Goal: Use online tool/utility: Utilize a website feature to perform a specific function

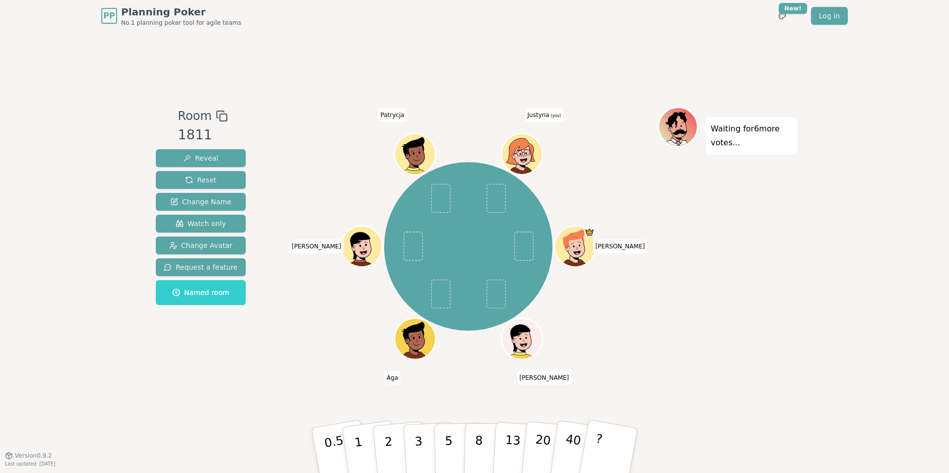
click at [524, 163] on circle at bounding box center [523, 162] width 5 height 5
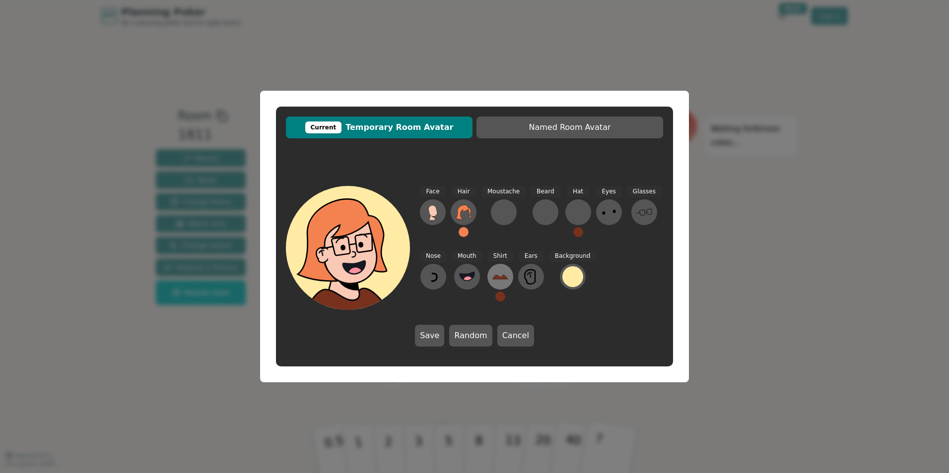
click at [498, 280] on icon at bounding box center [500, 277] width 16 height 16
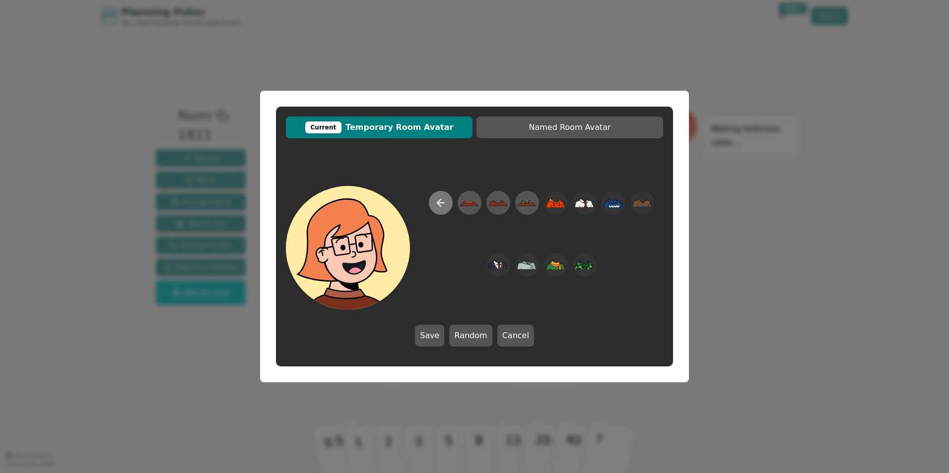
click at [441, 203] on icon at bounding box center [440, 203] width 7 height 0
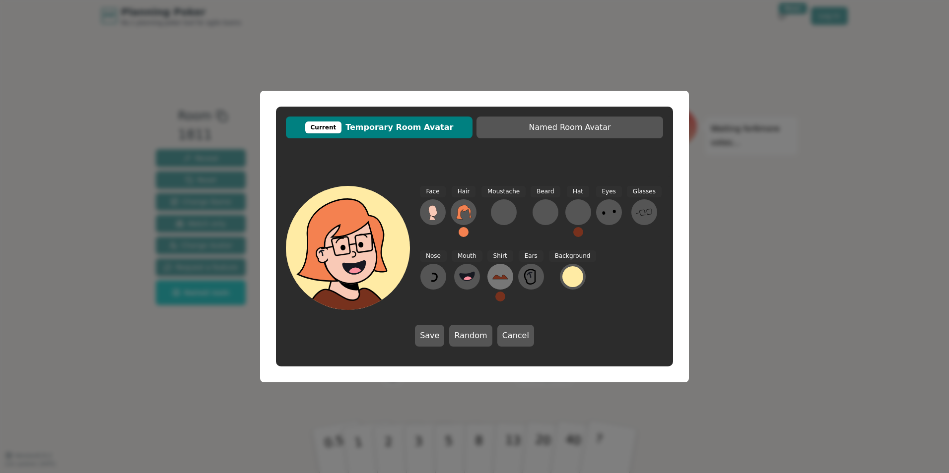
click at [497, 279] on icon at bounding box center [499, 277] width 15 height 4
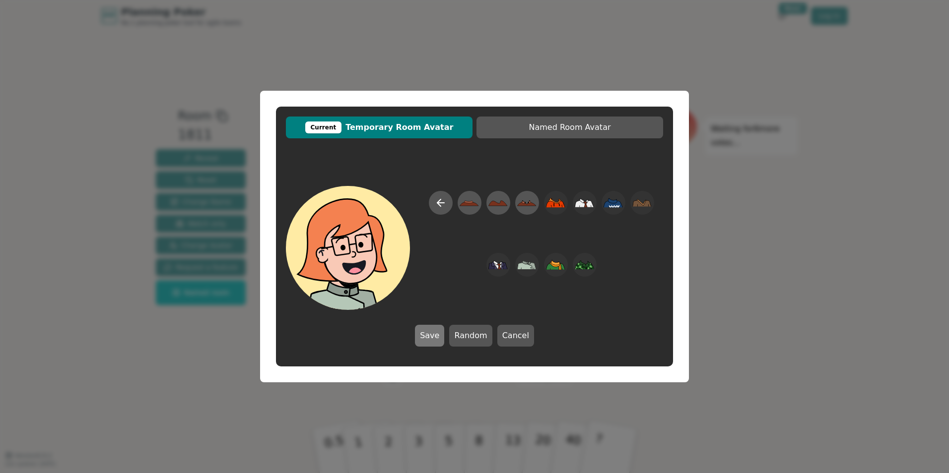
click at [436, 334] on button "Save" at bounding box center [429, 336] width 29 height 22
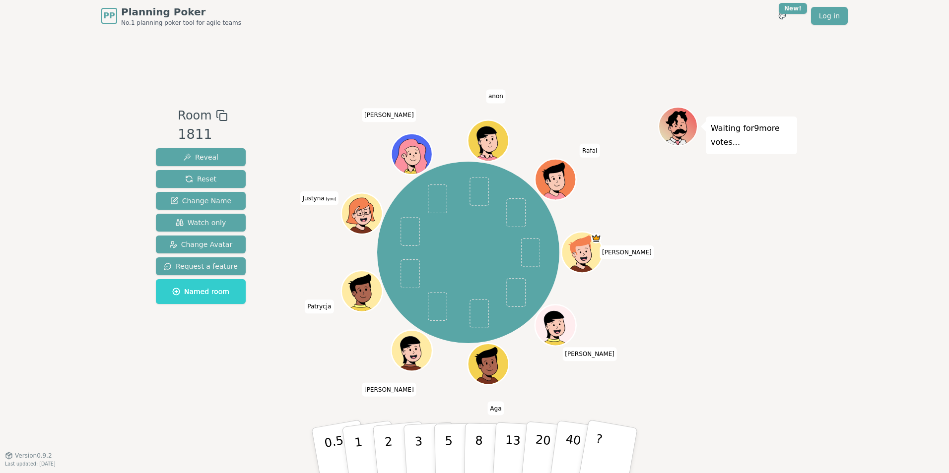
click at [365, 216] on icon at bounding box center [361, 213] width 40 height 8
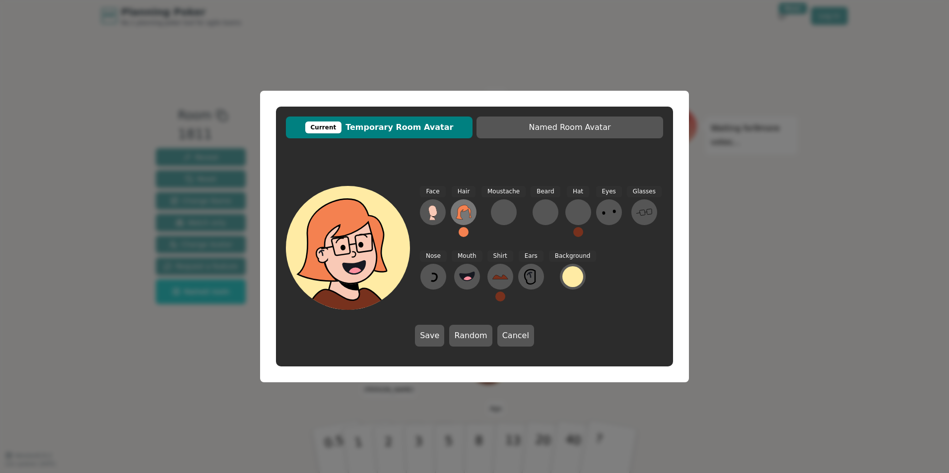
click at [465, 212] on icon at bounding box center [463, 212] width 16 height 16
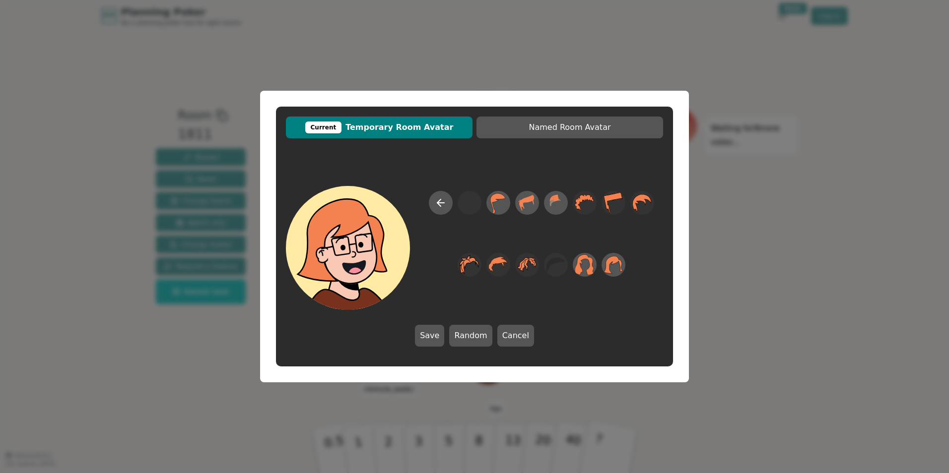
click at [592, 302] on div at bounding box center [541, 250] width 243 height 119
click at [441, 205] on icon at bounding box center [441, 203] width 12 height 12
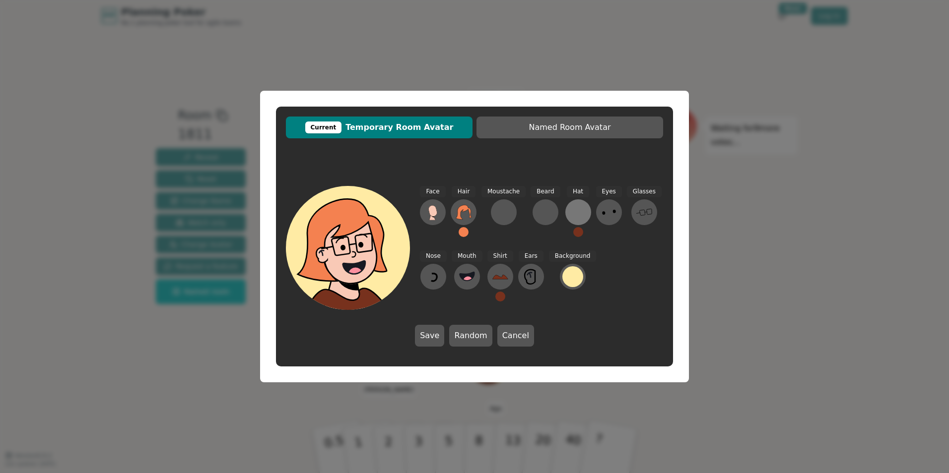
click at [570, 215] on div at bounding box center [578, 212] width 16 height 16
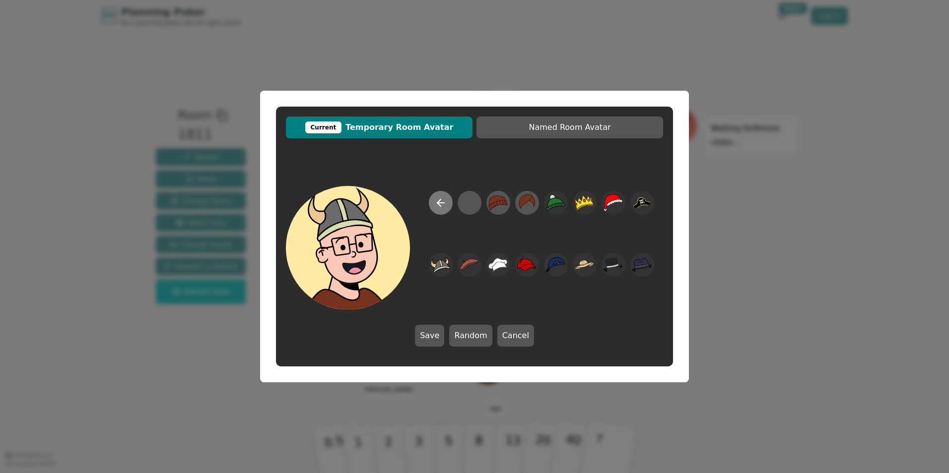
click at [442, 208] on icon at bounding box center [441, 203] width 12 height 12
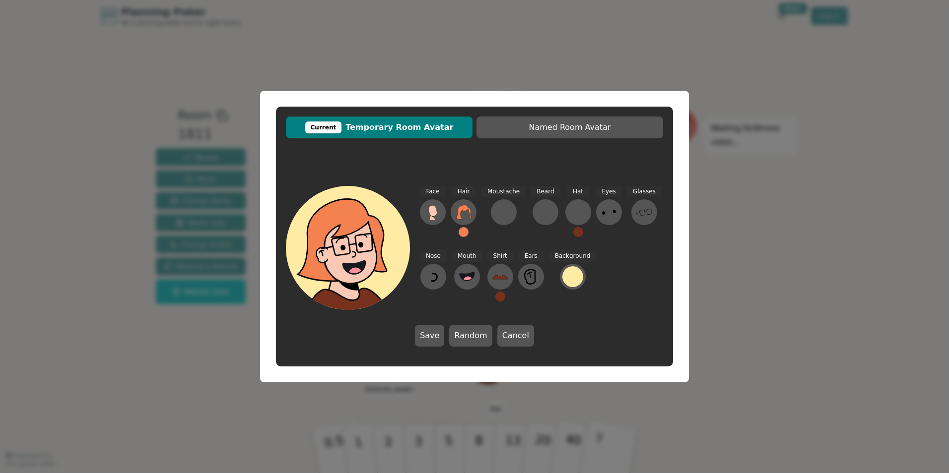
drag, startPoint x: 763, startPoint y: 313, endPoint x: 753, endPoint y: 323, distance: 14.7
click at [763, 313] on div "Current Temporary Room Avatar Named Room Avatar Face Hair Moustache [PERSON_NAM…" at bounding box center [474, 236] width 949 height 473
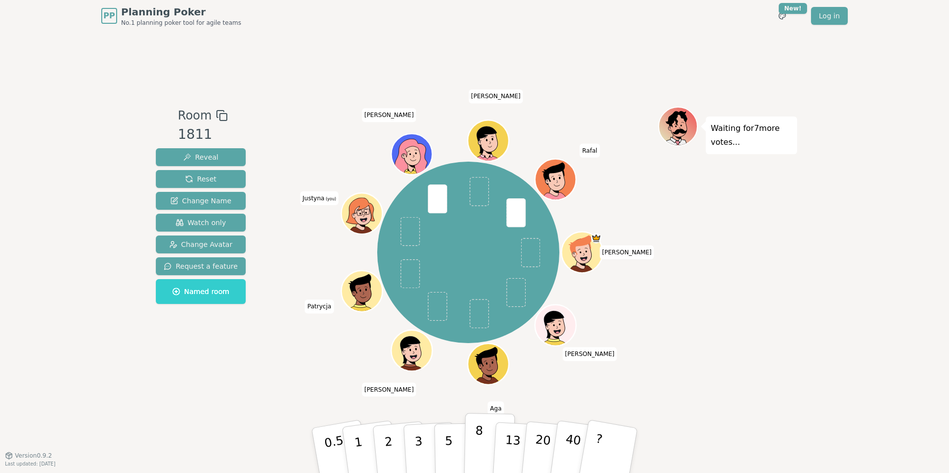
click at [489, 441] on button "8" at bounding box center [489, 450] width 51 height 75
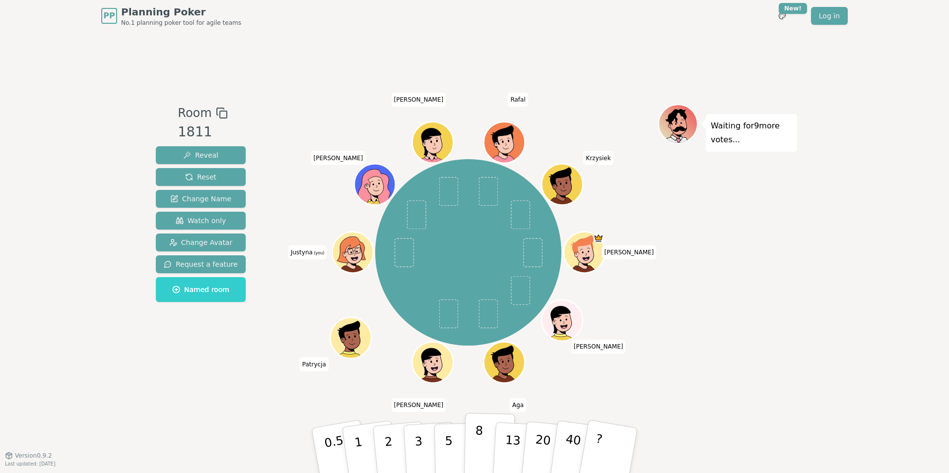
click at [474, 453] on button "8" at bounding box center [489, 450] width 51 height 75
click at [418, 447] on p "3" at bounding box center [419, 452] width 11 height 54
